Goal: Task Accomplishment & Management: Manage account settings

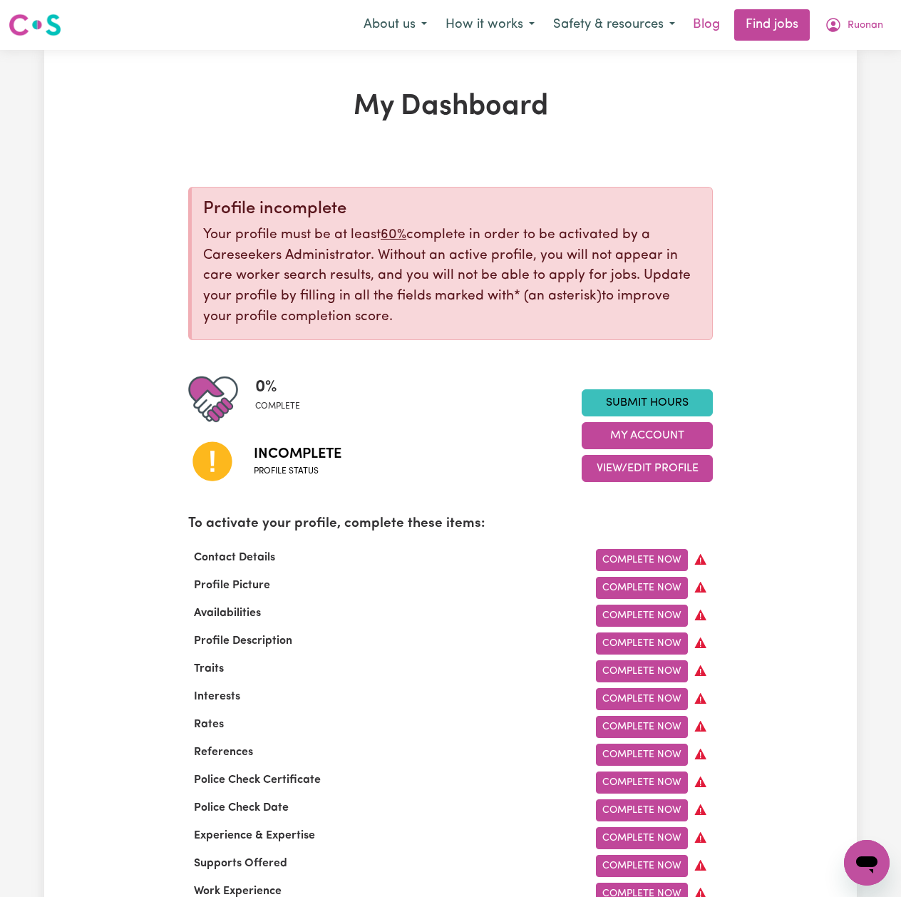
click at [712, 29] on link "Blog" at bounding box center [707, 24] width 44 height 31
click at [658, 30] on button "Safety & resources" at bounding box center [614, 25] width 140 height 30
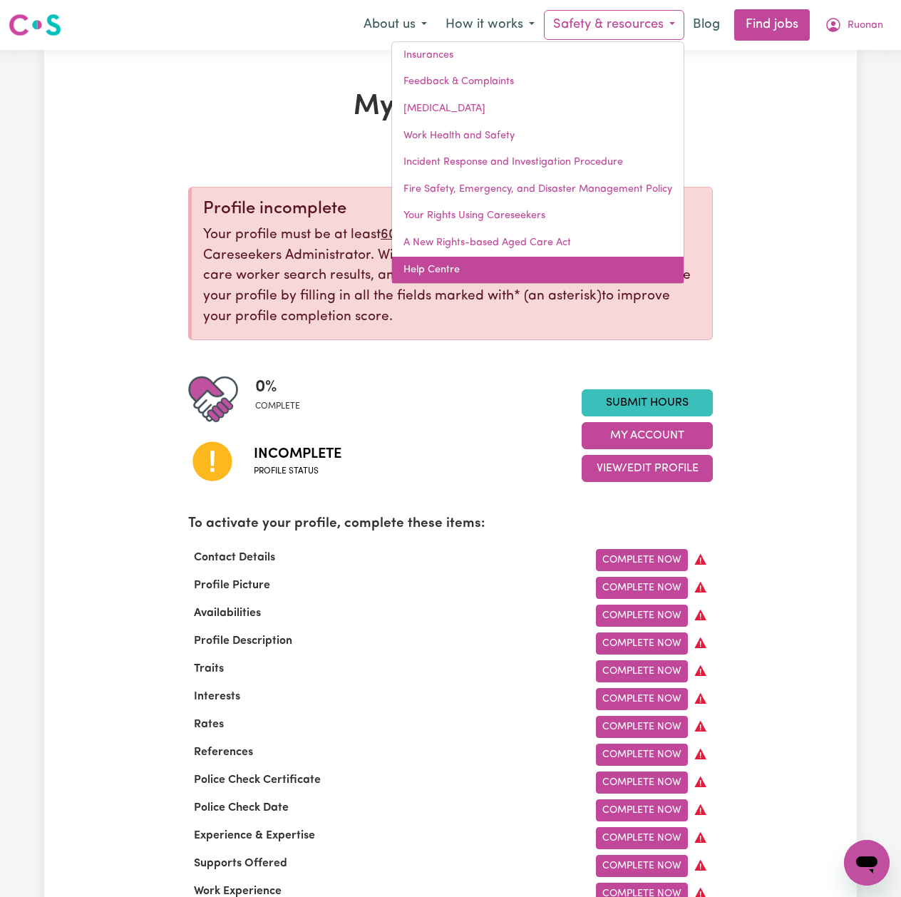
click at [526, 268] on link "Help Centre" at bounding box center [538, 270] width 292 height 27
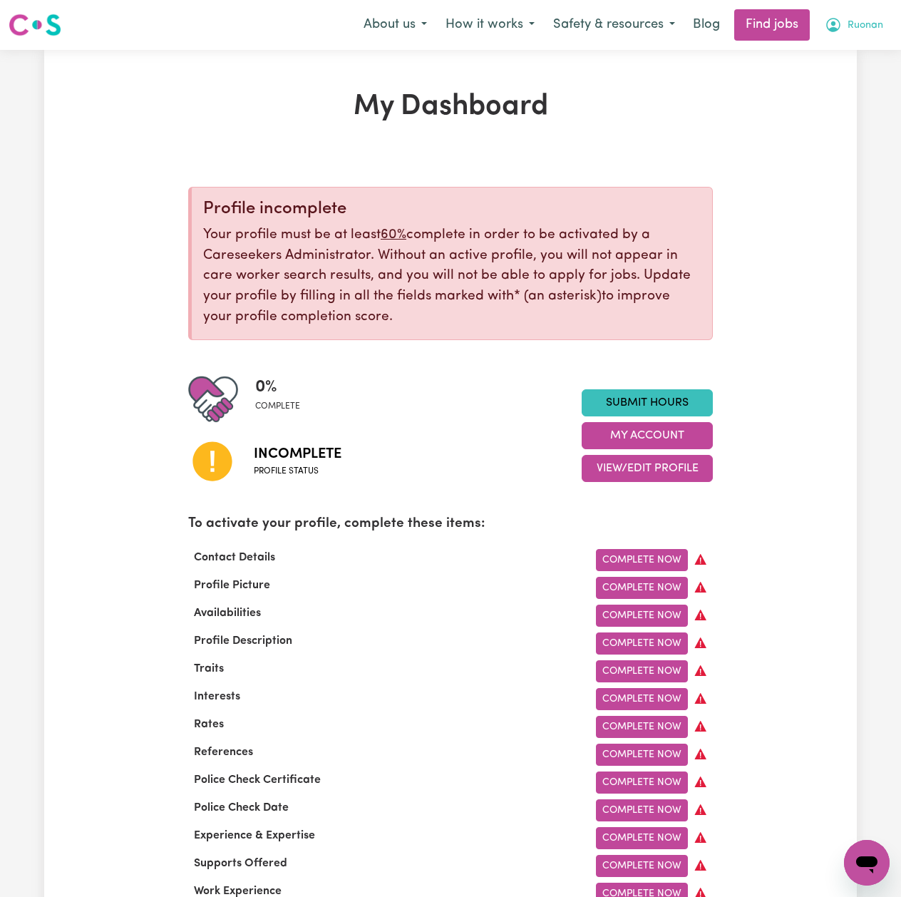
click at [831, 21] on icon "My Account" at bounding box center [833, 24] width 17 height 17
click at [826, 112] on link "Logout" at bounding box center [835, 109] width 113 height 27
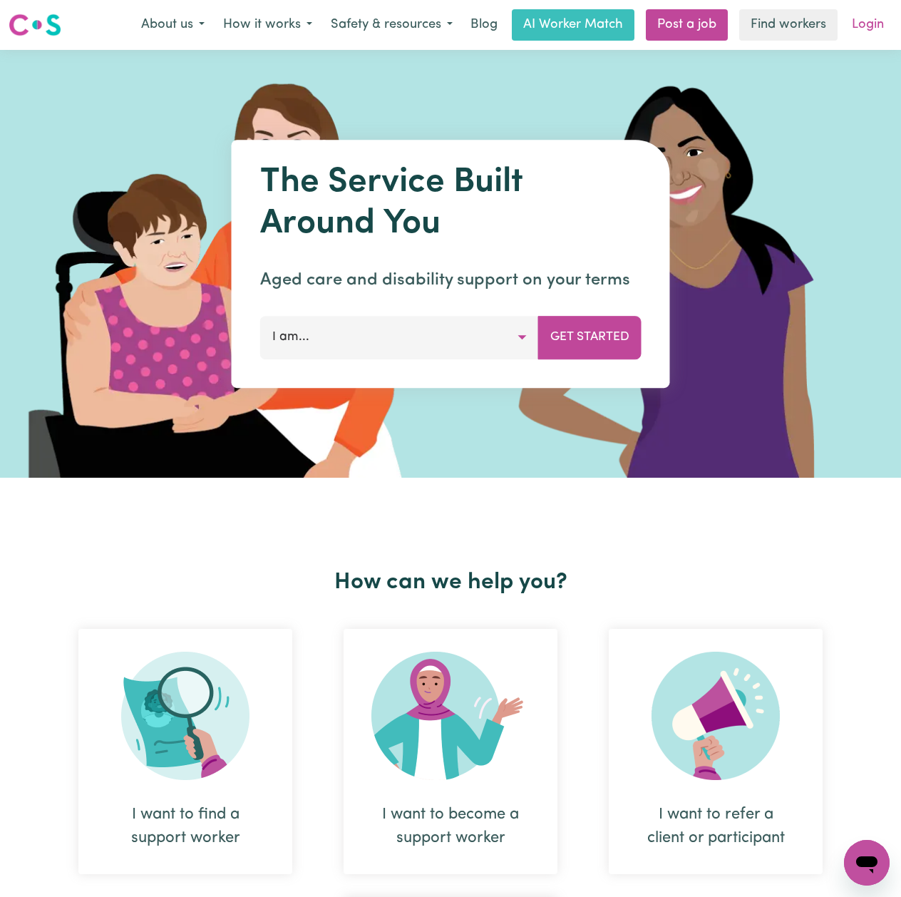
click at [870, 20] on link "Login" at bounding box center [868, 24] width 49 height 31
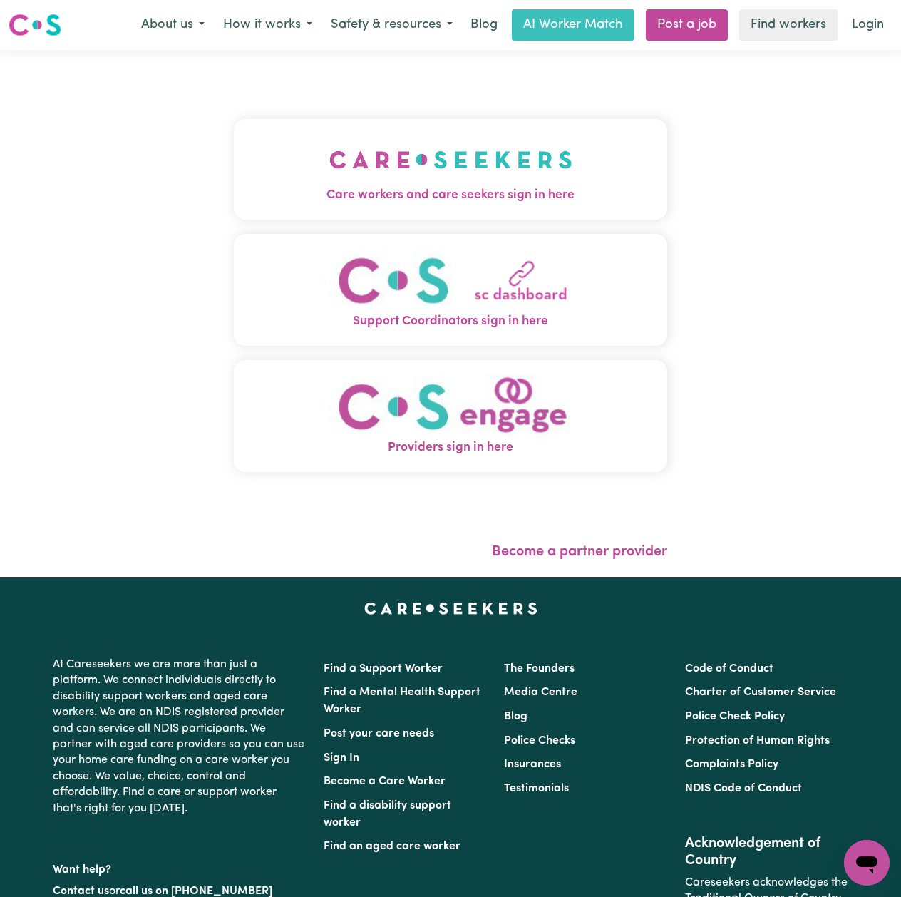
click at [394, 201] on span "Care workers and care seekers sign in here" at bounding box center [451, 195] width 434 height 19
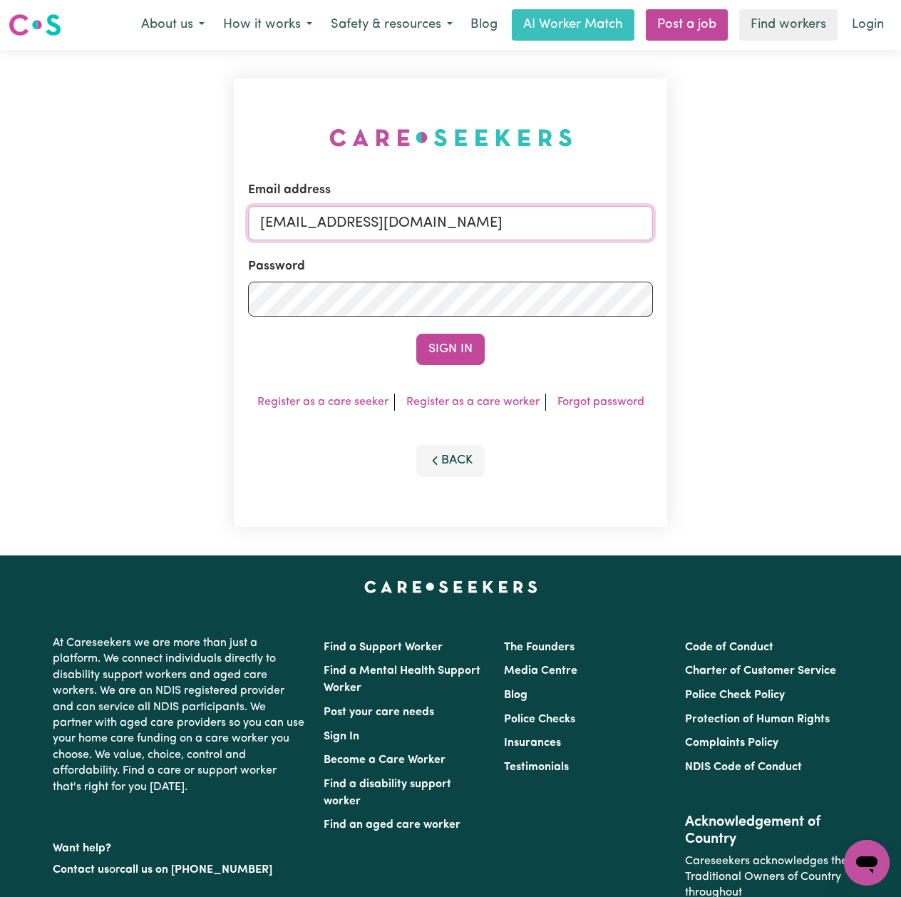
click at [346, 224] on input "onboardingcs@careseekers.com.au" at bounding box center [450, 223] width 405 height 34
drag, startPoint x: 334, startPoint y: 223, endPoint x: 560, endPoint y: 228, distance: 226.1
click at [560, 228] on input "Superuser~jakedworkin@hotmail.com" at bounding box center [450, 223] width 405 height 34
type input "Superuser~zuwuzou43@gmail.com"
click at [459, 343] on button "Sign In" at bounding box center [450, 349] width 68 height 31
